Goal: Navigation & Orientation: Find specific page/section

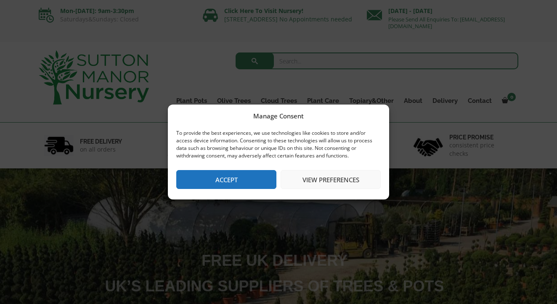
click at [239, 177] on button "Accept" at bounding box center [226, 179] width 100 height 19
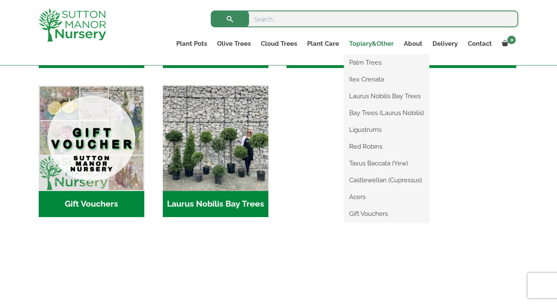
scroll to position [713, 0]
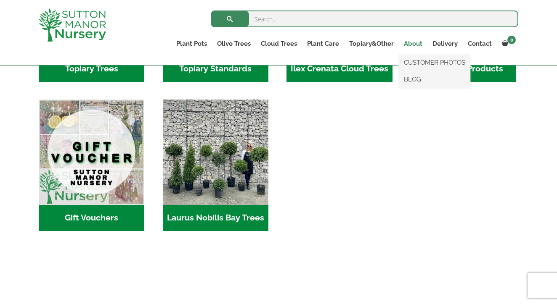
click at [420, 43] on link "About" at bounding box center [413, 44] width 29 height 12
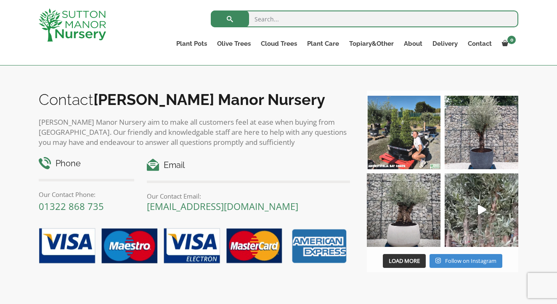
scroll to position [1107, 0]
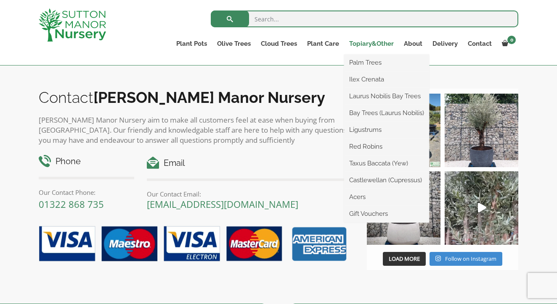
click at [367, 45] on link "Topiary&Other" at bounding box center [371, 44] width 55 height 12
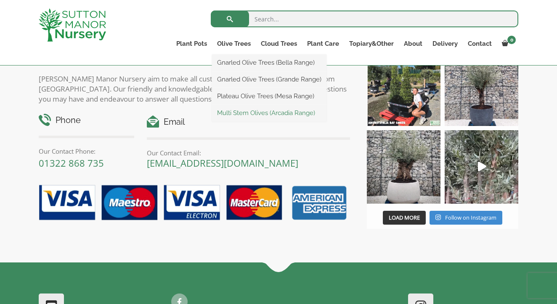
scroll to position [1149, 0]
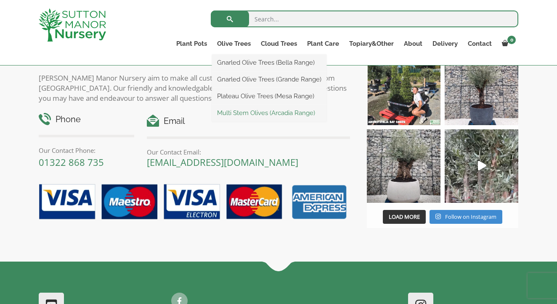
click at [243, 113] on link "Multi Stem Olives (Arcadia Range)" at bounding box center [269, 113] width 114 height 13
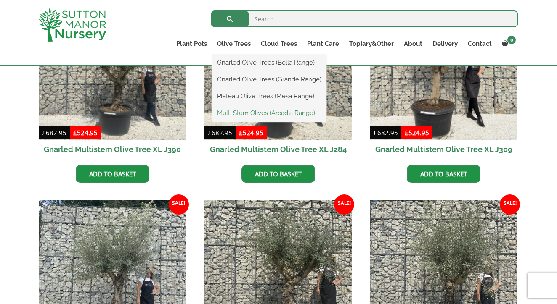
scroll to position [248, 0]
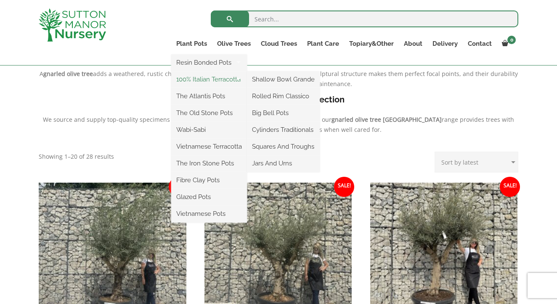
click at [193, 75] on link "100% Italian Terracotta" at bounding box center [209, 79] width 76 height 13
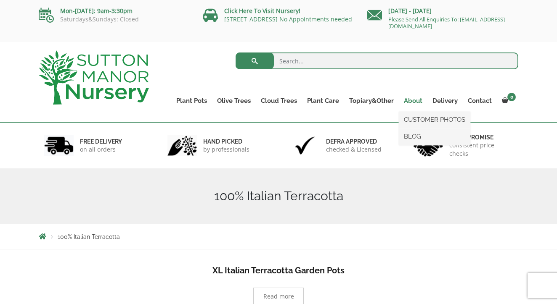
click at [419, 101] on link "About" at bounding box center [413, 101] width 29 height 12
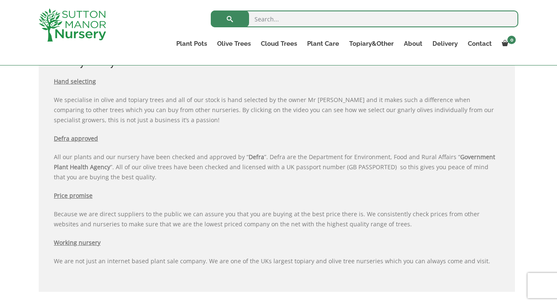
scroll to position [851, 0]
